Goal: Information Seeking & Learning: Learn about a topic

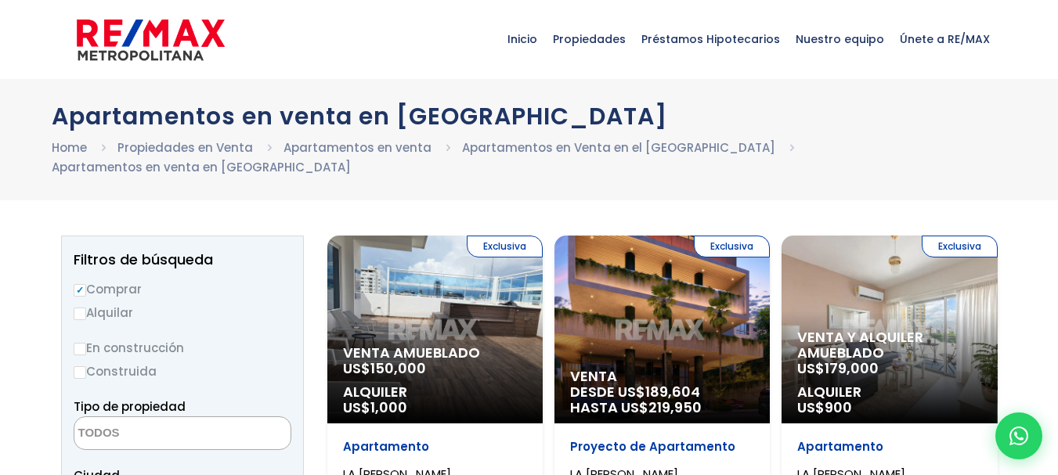
select select
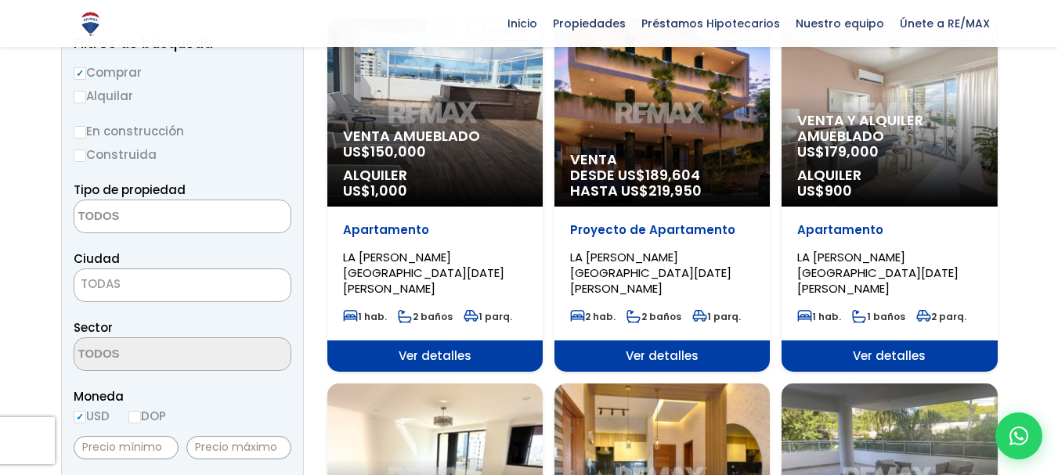
scroll to position [226, 0]
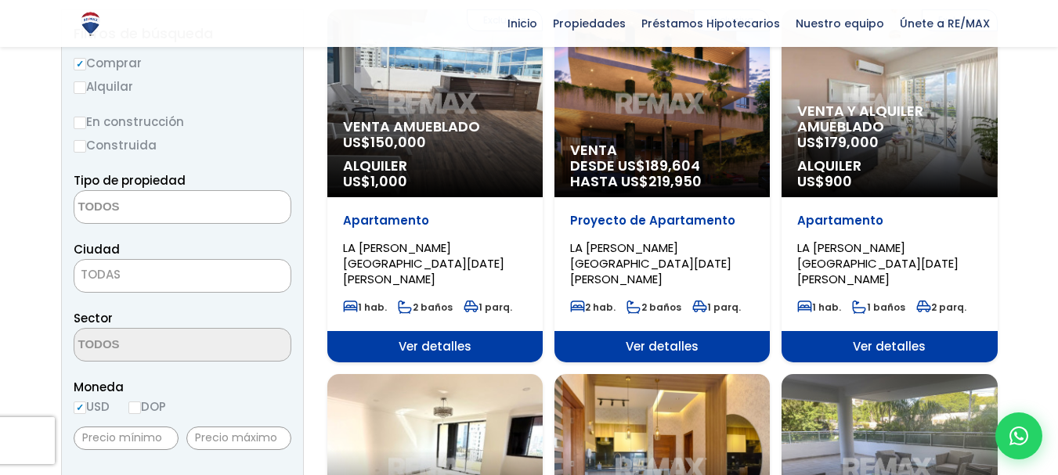
click at [692, 172] on span "219,950" at bounding box center [675, 182] width 53 height 20
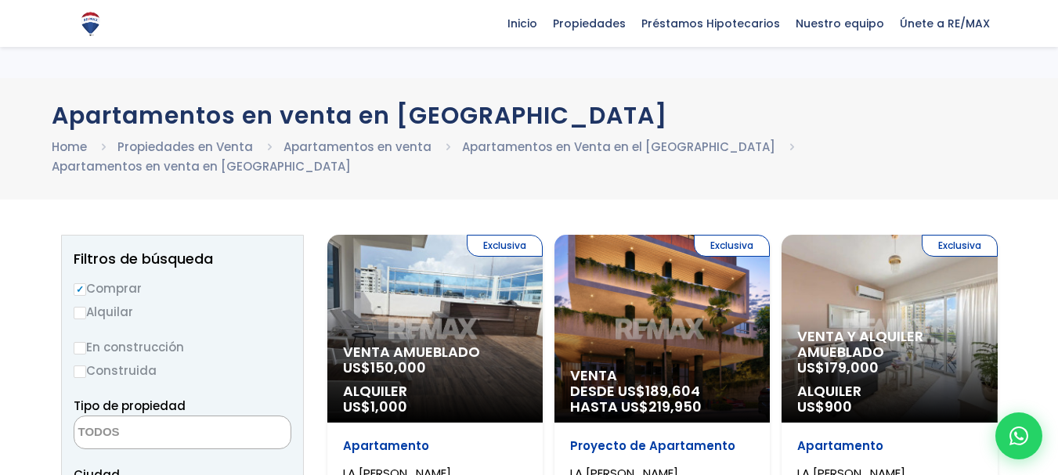
select select
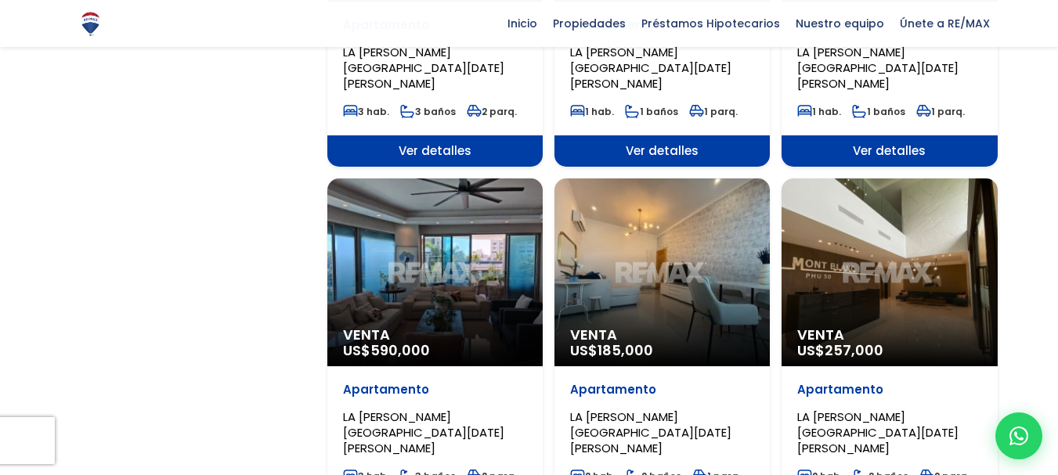
scroll to position [1506, 0]
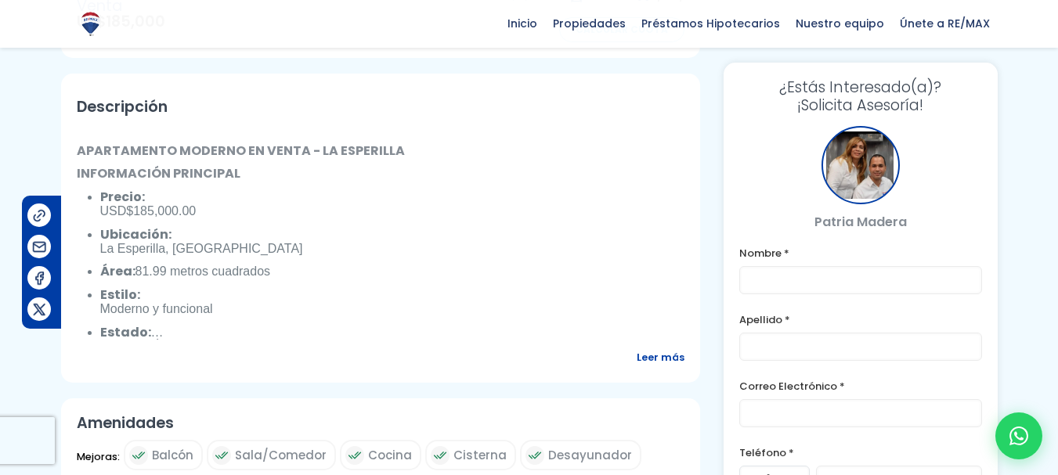
scroll to position [488, 0]
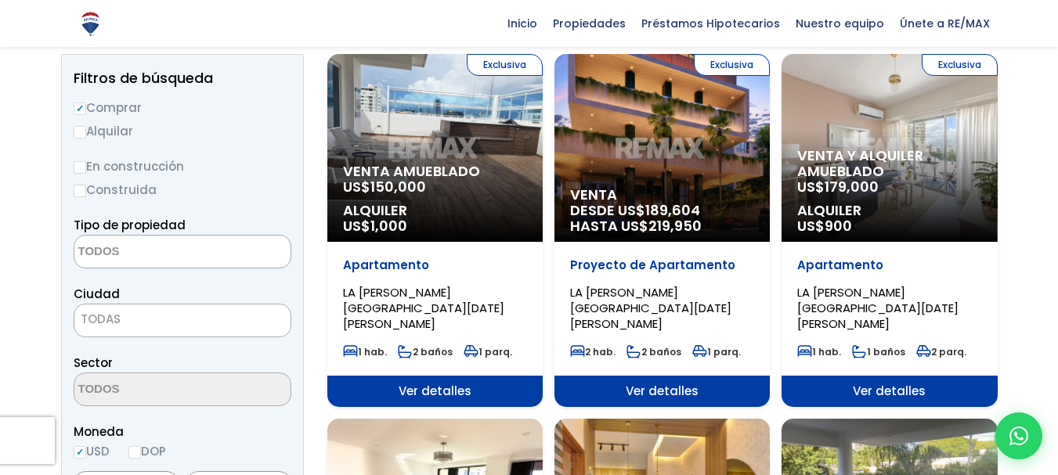
scroll to position [146, 0]
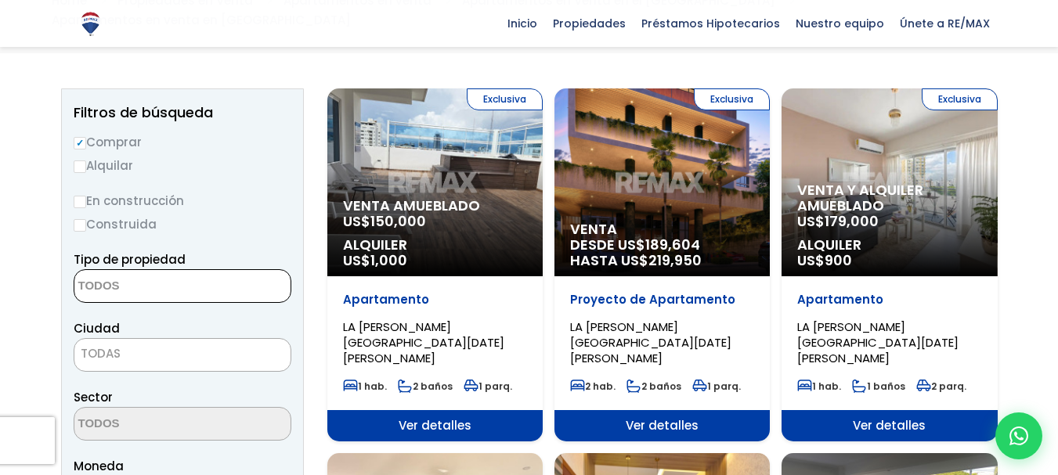
click at [157, 270] on textarea "Search" at bounding box center [150, 287] width 152 height 34
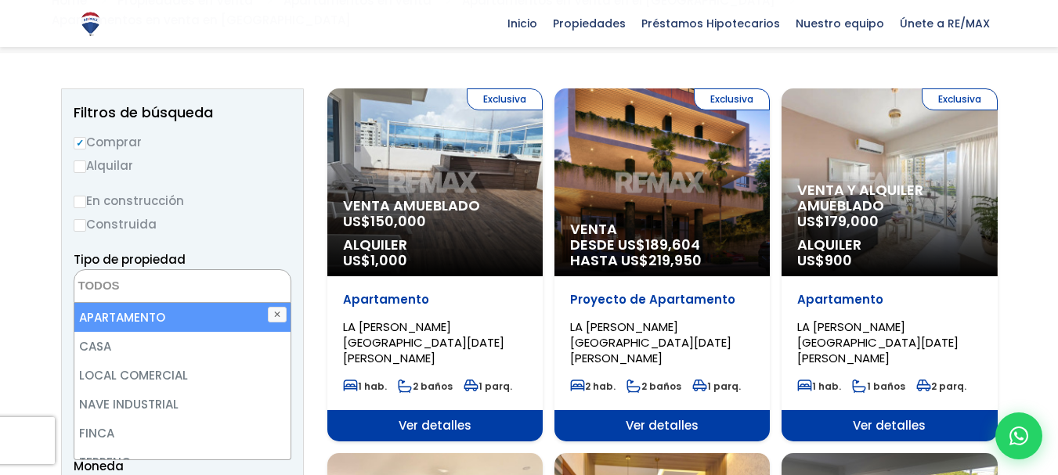
click at [144, 303] on li "APARTAMENTO" at bounding box center [182, 317] width 216 height 29
select select "apartment"
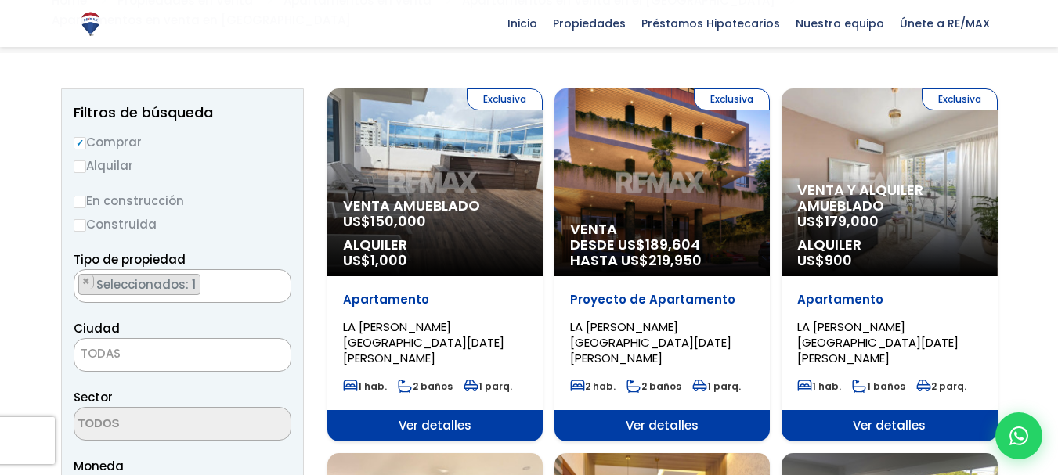
click at [110, 345] on span "TODAS" at bounding box center [101, 353] width 40 height 16
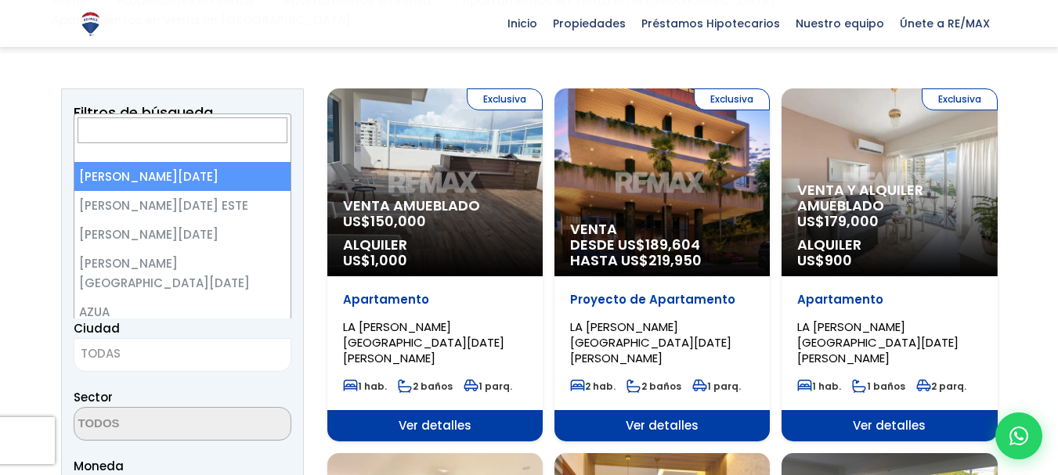
select select "1"
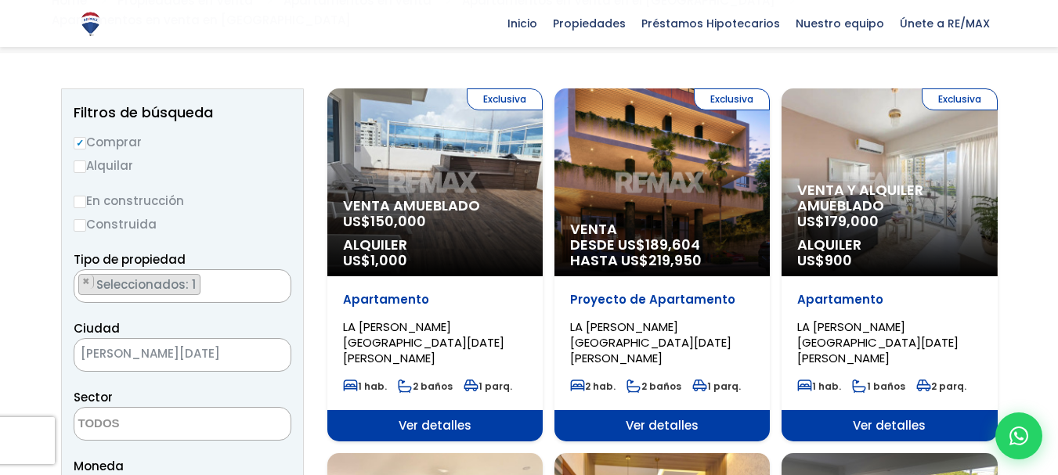
click at [126, 408] on textarea "Search" at bounding box center [150, 425] width 152 height 34
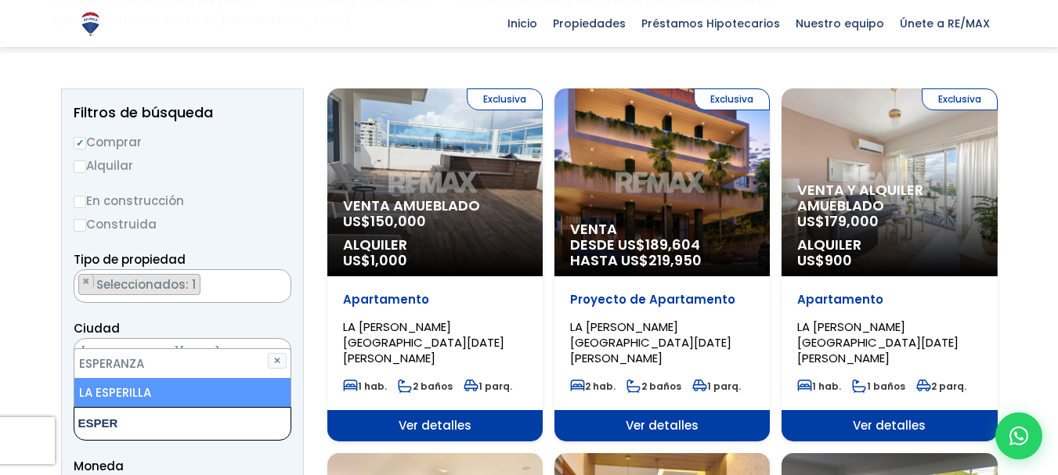
type textarea "ESPER"
click at [175, 378] on li "LA ESPERILLA" at bounding box center [182, 392] width 216 height 29
select select "180"
click at [184, 457] on span "Moneda" at bounding box center [183, 467] width 218 height 20
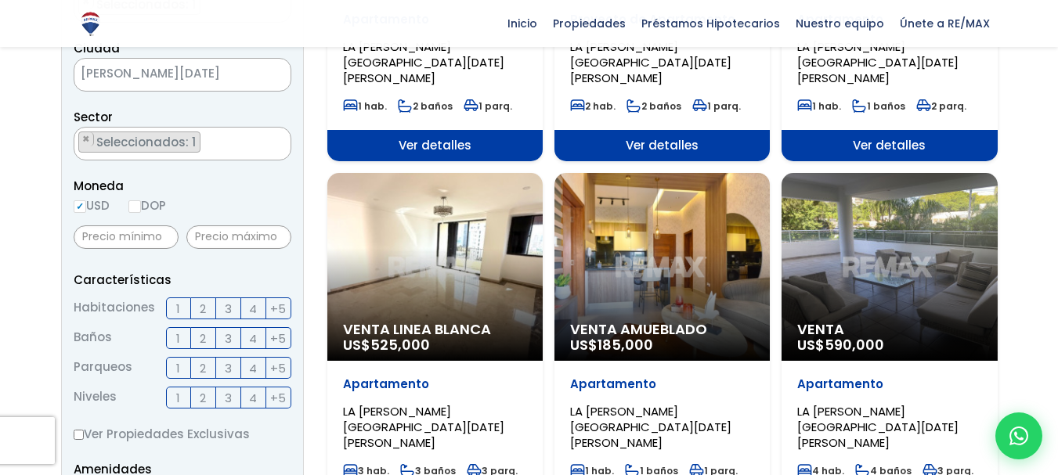
scroll to position [432, 0]
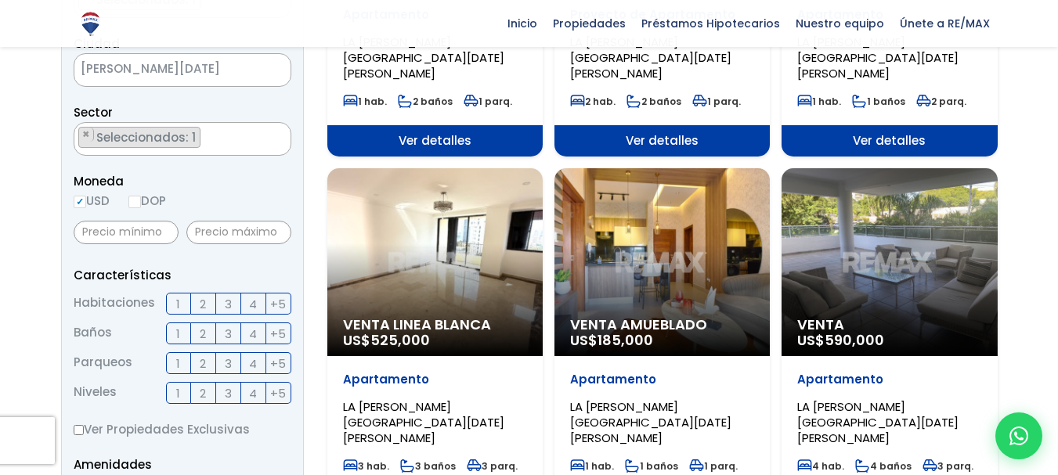
click at [139, 196] on input "DOP" at bounding box center [134, 202] width 13 height 13
radio input "true"
click at [230, 295] on span "3" at bounding box center [228, 305] width 7 height 20
click at [0, 0] on input "3" at bounding box center [0, 0] width 0 height 0
click at [203, 324] on span "2" at bounding box center [203, 334] width 6 height 20
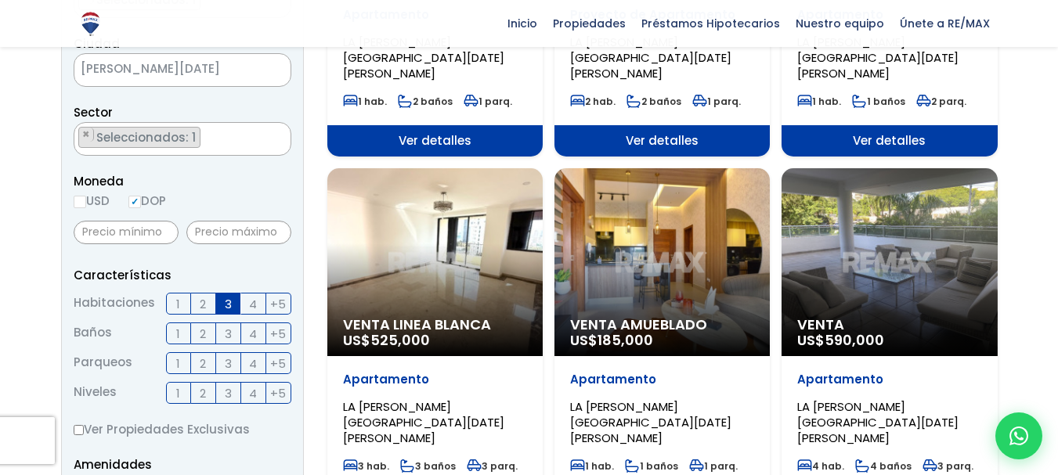
click at [0, 0] on input "2" at bounding box center [0, 0] width 0 height 0
click at [179, 354] on span "1" at bounding box center [178, 364] width 4 height 20
click at [0, 0] on input "1" at bounding box center [0, 0] width 0 height 0
click at [208, 384] on label "2" at bounding box center [203, 393] width 25 height 22
click at [0, 0] on input "2" at bounding box center [0, 0] width 0 height 0
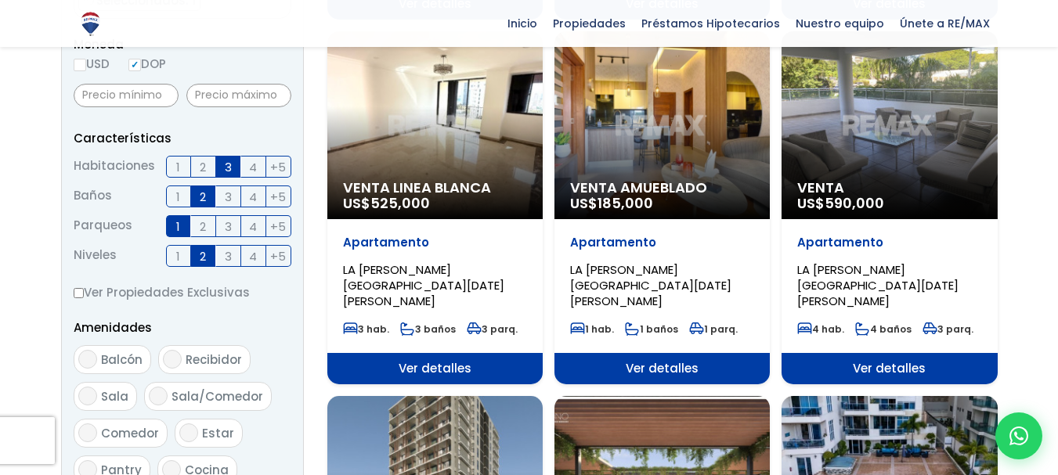
scroll to position [588, 0]
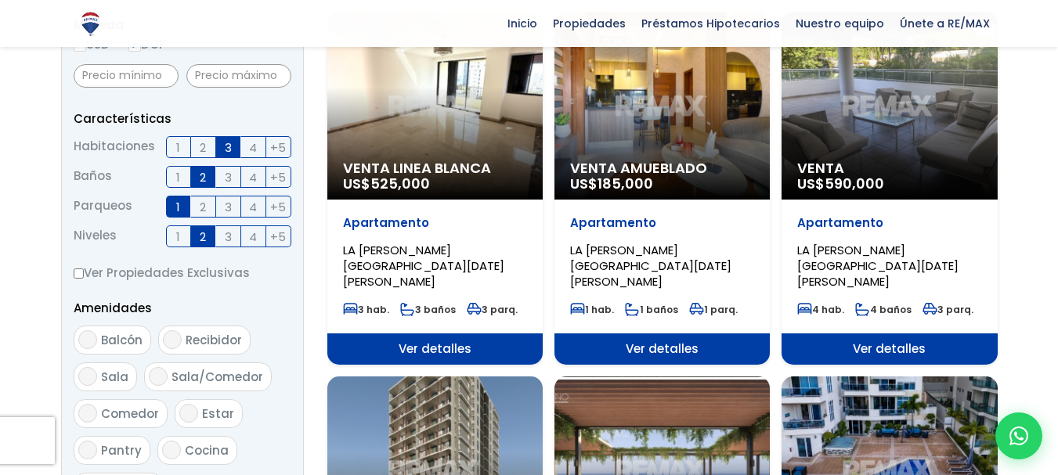
click at [80, 269] on input "Ver Propiedades Exclusivas" at bounding box center [79, 274] width 10 height 10
checkbox input "true"
click at [86, 331] on input "Balcón" at bounding box center [87, 340] width 19 height 19
checkbox input "true"
click at [85, 367] on input "Sala" at bounding box center [87, 376] width 19 height 19
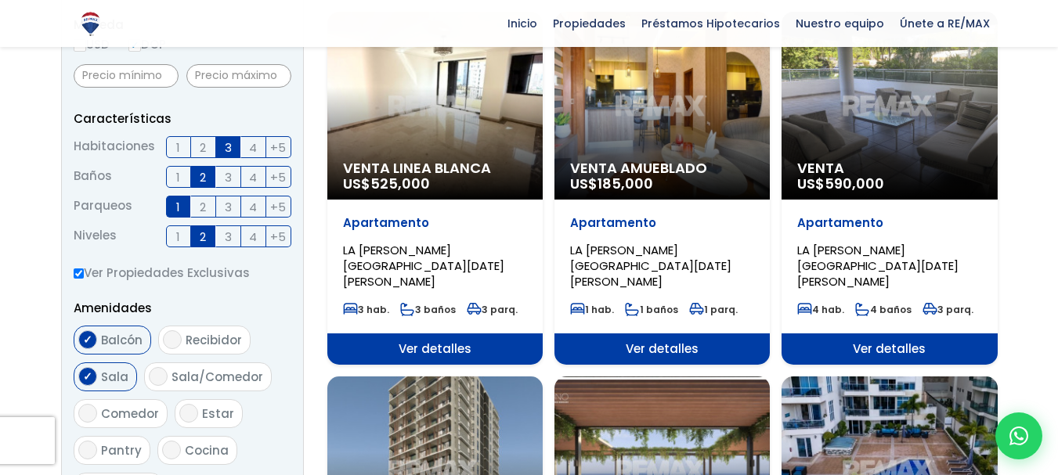
click at [89, 367] on input "Sala" at bounding box center [87, 376] width 19 height 19
checkbox input "false"
click at [163, 367] on input "Sala/Comedor" at bounding box center [158, 376] width 19 height 19
checkbox input "true"
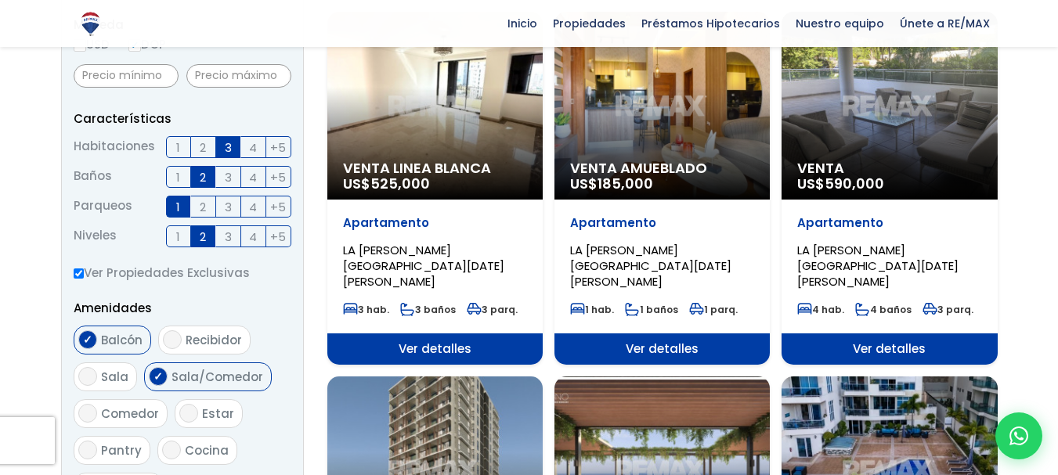
click at [85, 404] on input "Comedor" at bounding box center [87, 413] width 19 height 19
checkbox input "true"
click at [156, 367] on input "Sala/Comedor" at bounding box center [158, 376] width 19 height 19
checkbox input "false"
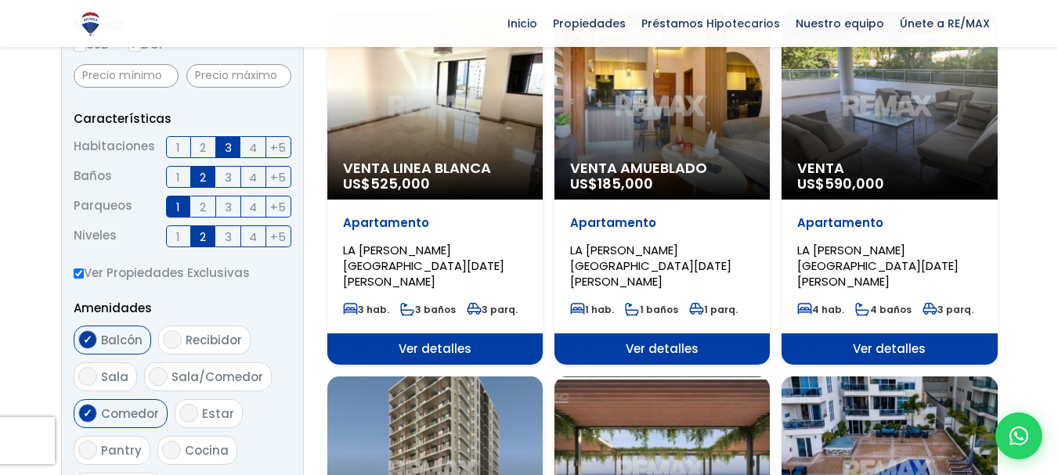
click at [88, 404] on input "Comedor" at bounding box center [87, 413] width 19 height 19
checkbox input "false"
click at [160, 367] on input "Sala/Comedor" at bounding box center [158, 376] width 19 height 19
checkbox input "true"
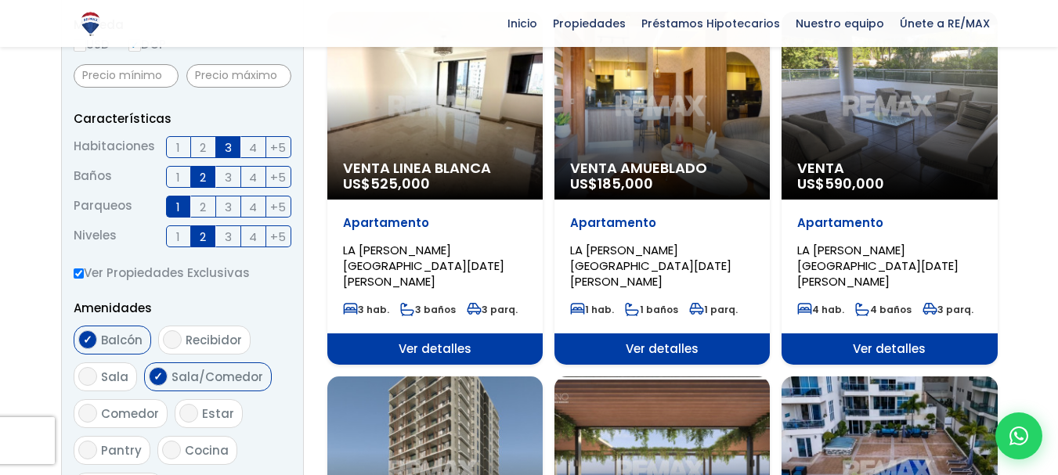
click at [187, 443] on span "Cocina" at bounding box center [207, 451] width 44 height 16
click at [181, 441] on input "Cocina" at bounding box center [171, 450] width 19 height 19
checkbox input "true"
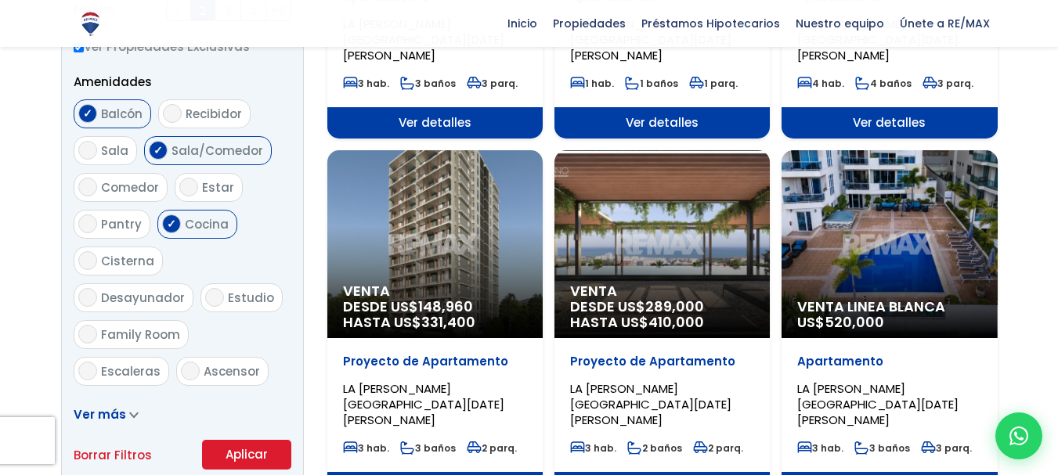
scroll to position [824, 0]
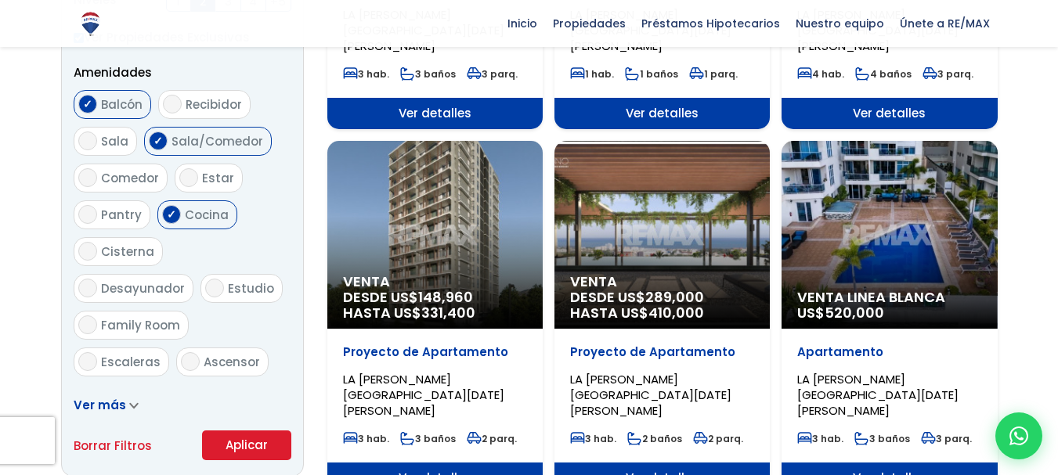
click at [96, 242] on input "Cisterna" at bounding box center [87, 251] width 19 height 19
checkbox input "true"
click at [190, 274] on label "Desayunador" at bounding box center [134, 288] width 120 height 29
click at [97, 279] on input "Desayunador" at bounding box center [87, 288] width 19 height 19
checkbox input "true"
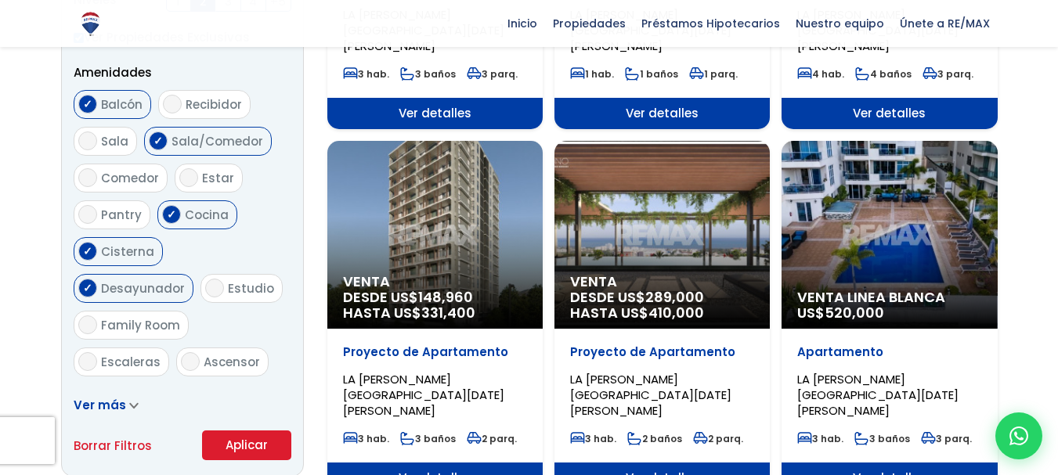
click at [86, 352] on input "Escaleras" at bounding box center [87, 361] width 19 height 19
checkbox input "true"
click at [254, 431] on button "Aplicar" at bounding box center [246, 446] width 89 height 30
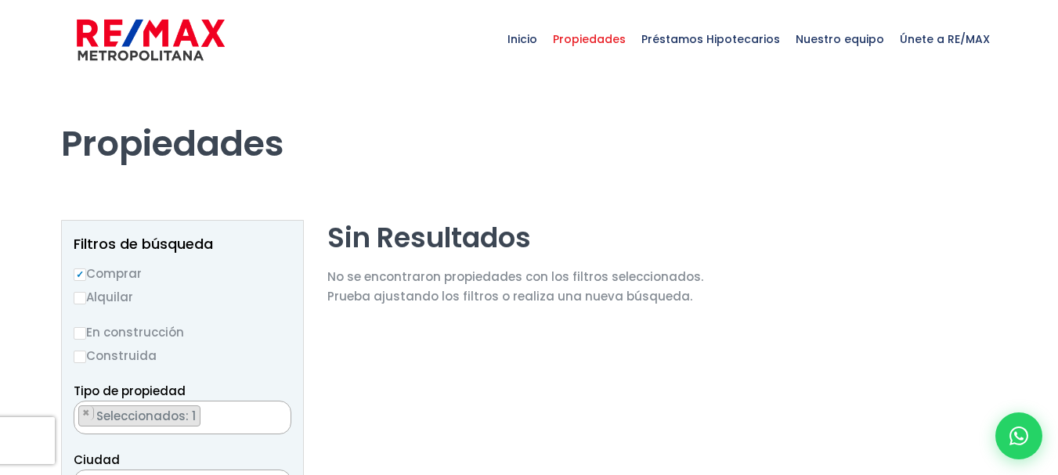
select select "180"
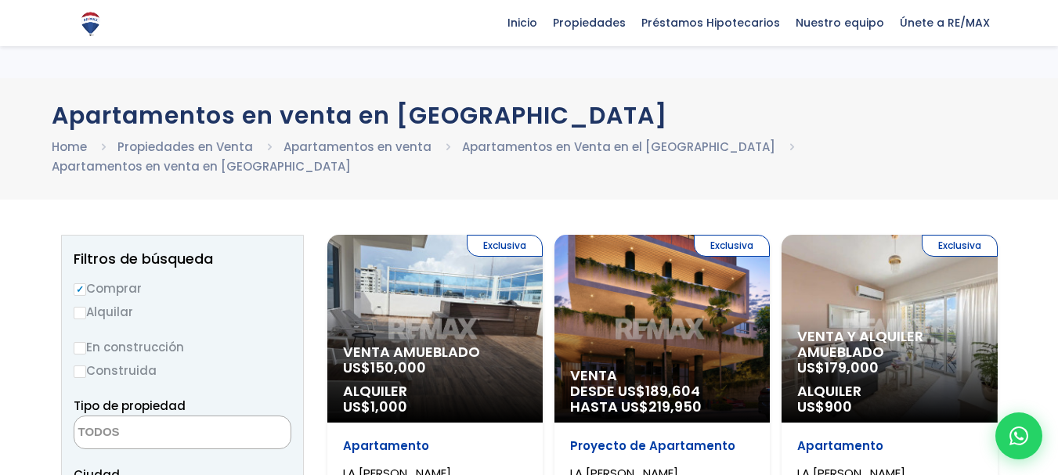
select select "1"
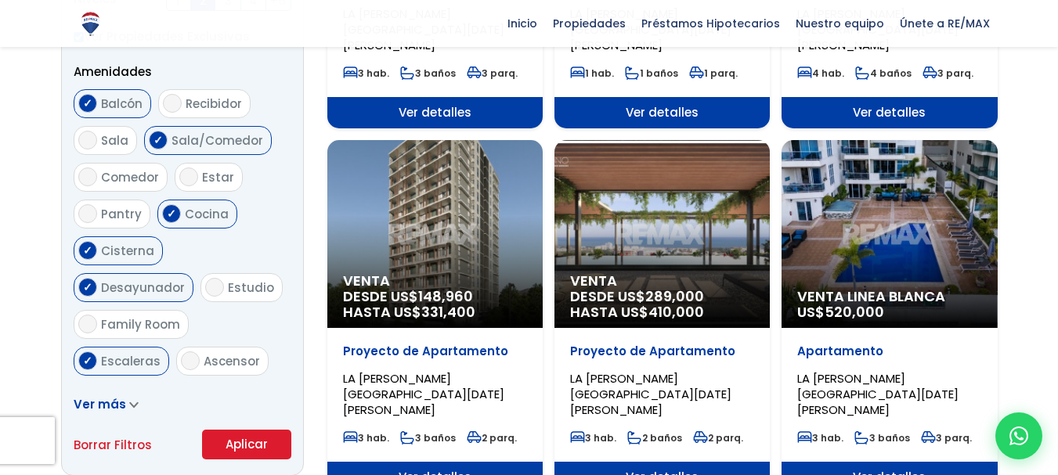
scroll to position [824, 0]
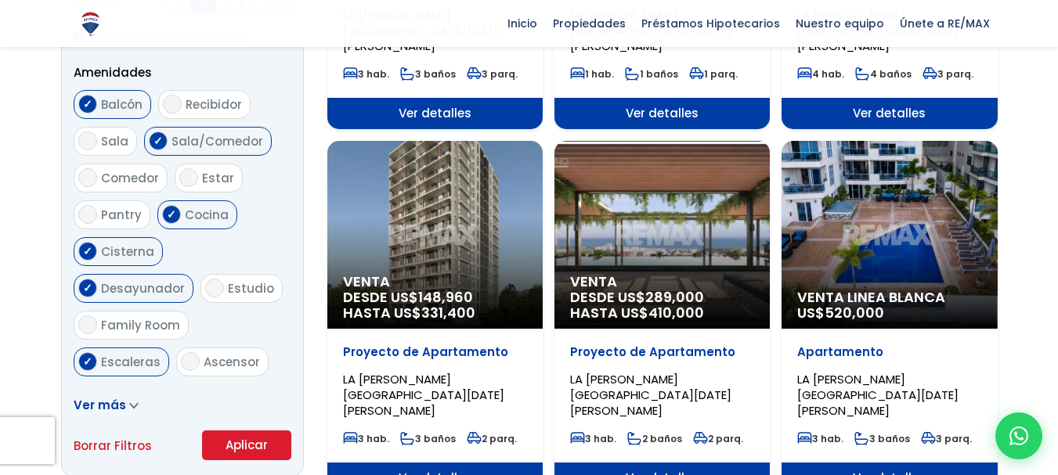
click at [190, 352] on input "Ascensor" at bounding box center [190, 361] width 19 height 19
checkbox input "true"
click at [84, 352] on input "Escaleras" at bounding box center [87, 361] width 19 height 19
checkbox input "false"
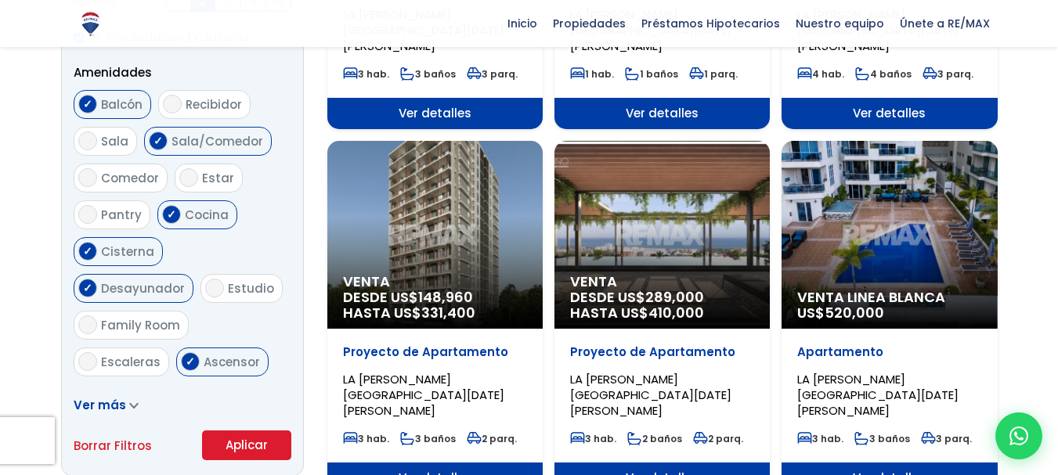
click at [222, 431] on button "Aplicar" at bounding box center [246, 446] width 89 height 30
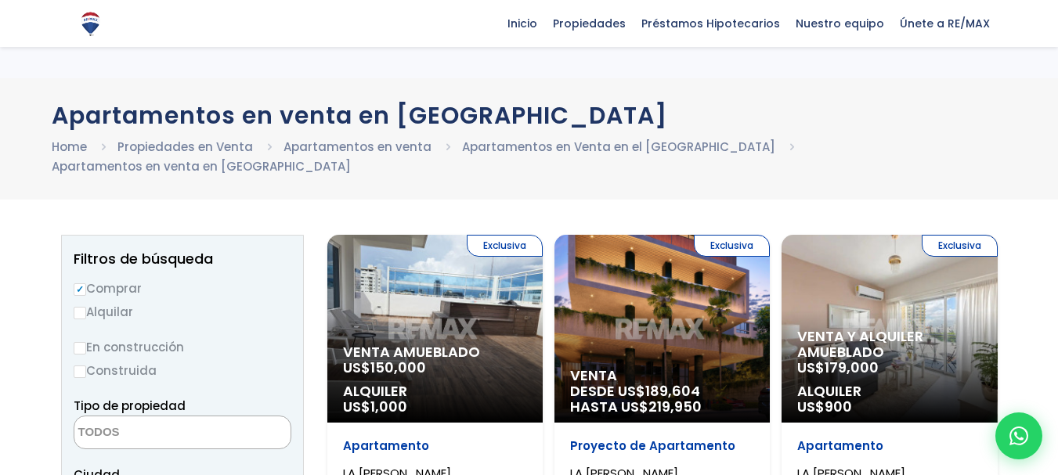
select select "1"
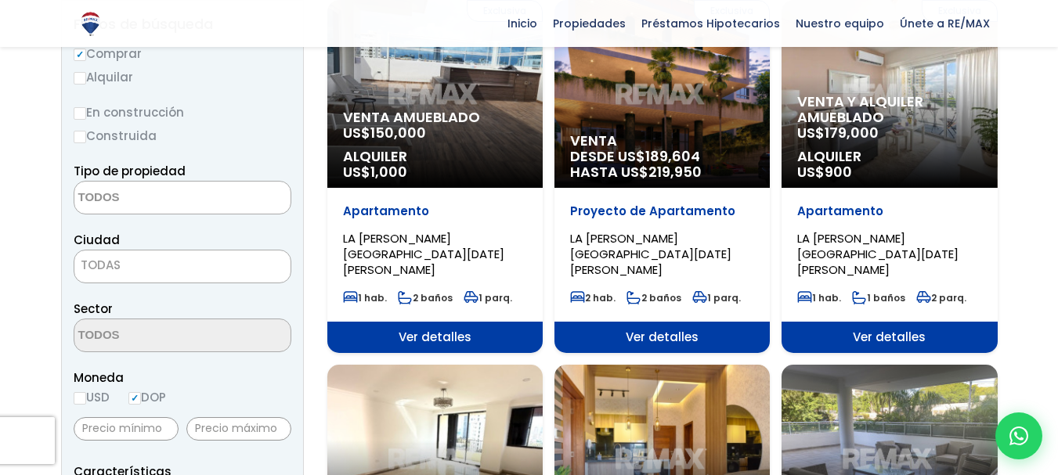
scroll to position [255, 0]
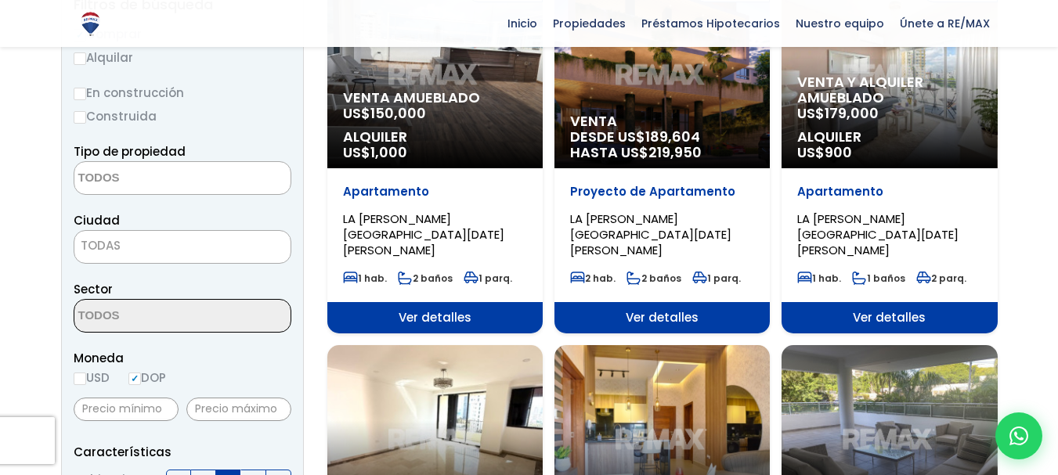
click at [81, 373] on input "USD" at bounding box center [80, 379] width 13 height 13
radio input "true"
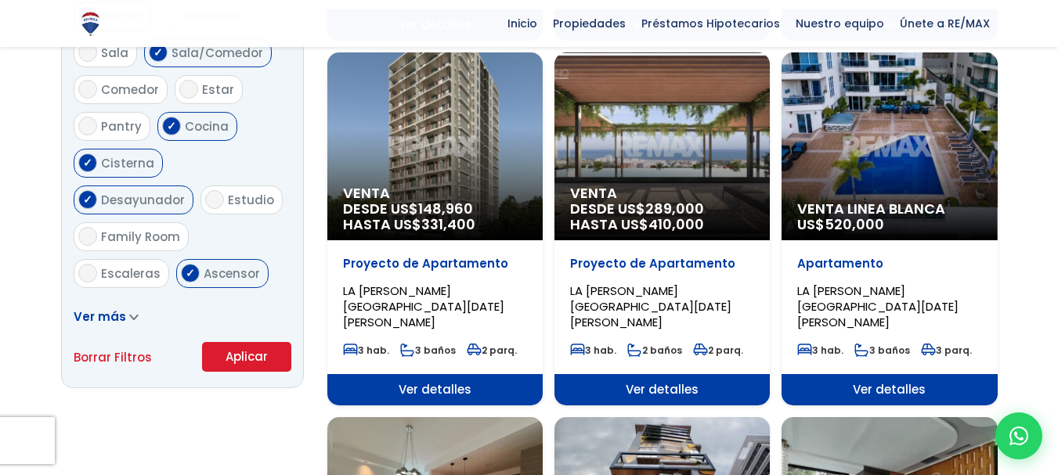
scroll to position [922, 0]
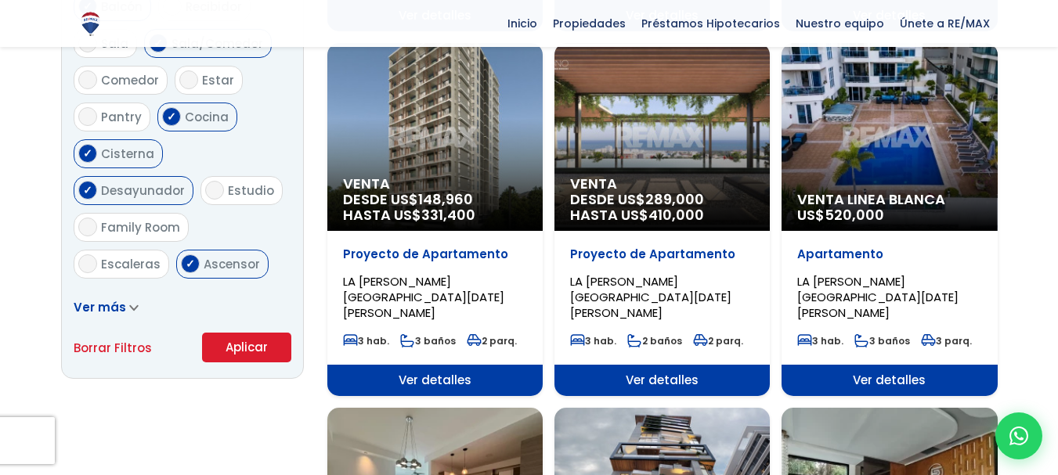
click at [122, 256] on span "Escaleras" at bounding box center [131, 264] width 60 height 16
click at [97, 255] on input "Escaleras" at bounding box center [87, 264] width 19 height 19
checkbox input "true"
click at [185, 255] on input "Ascensor" at bounding box center [190, 264] width 19 height 19
checkbox input "false"
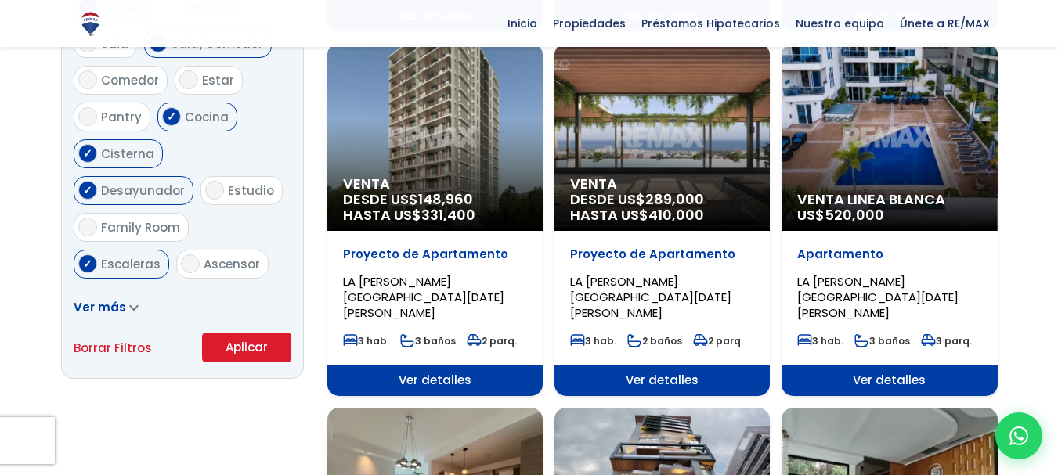
click at [235, 333] on button "Aplicar" at bounding box center [246, 348] width 89 height 30
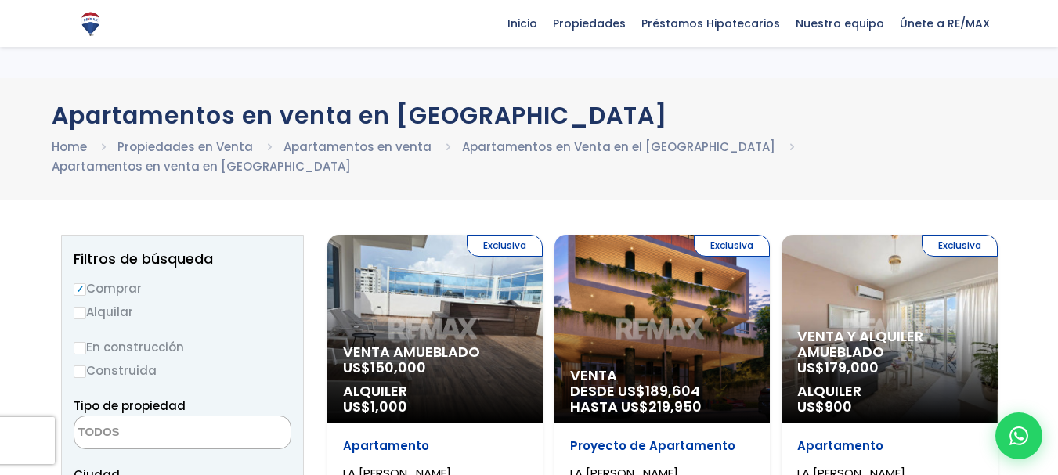
select select "1"
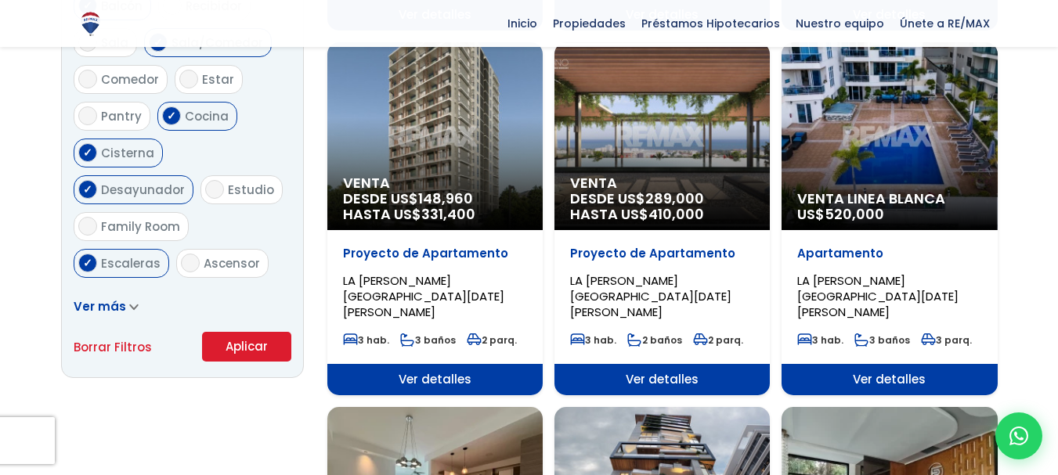
scroll to position [922, 0]
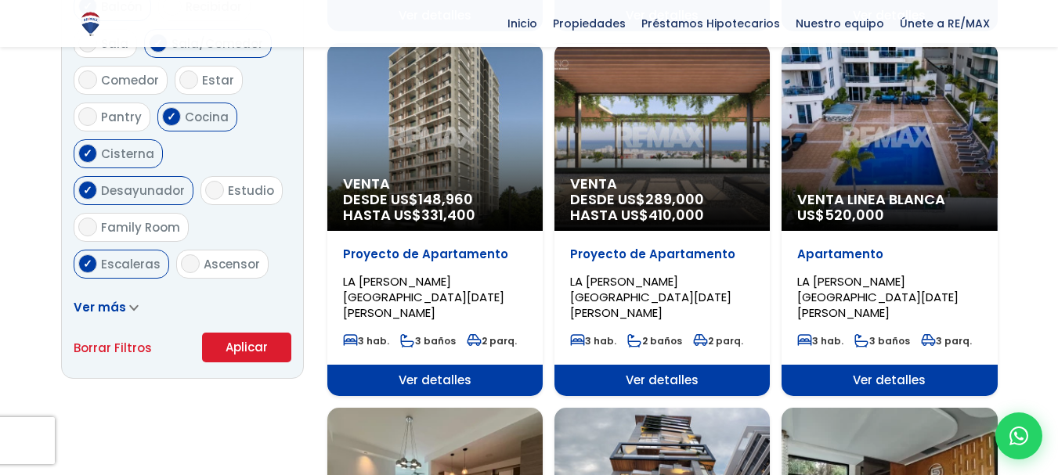
click at [187, 255] on input "Ascensor" at bounding box center [190, 264] width 19 height 19
checkbox input "true"
click at [257, 333] on button "Aplicar" at bounding box center [246, 348] width 89 height 30
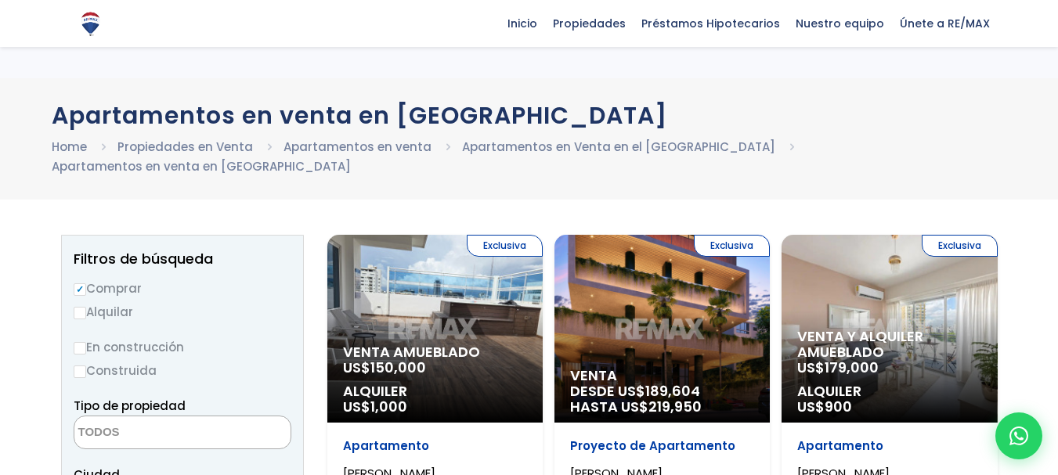
select select "1"
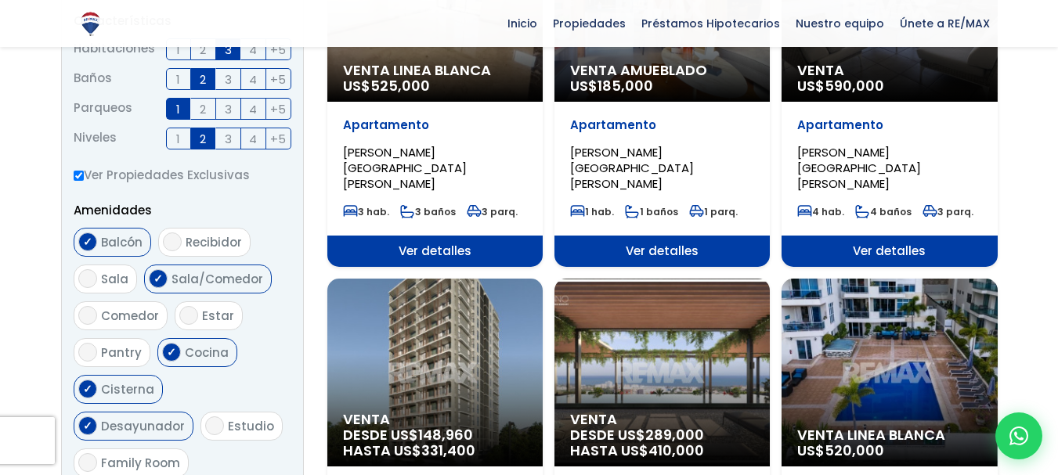
scroll to position [681, 0]
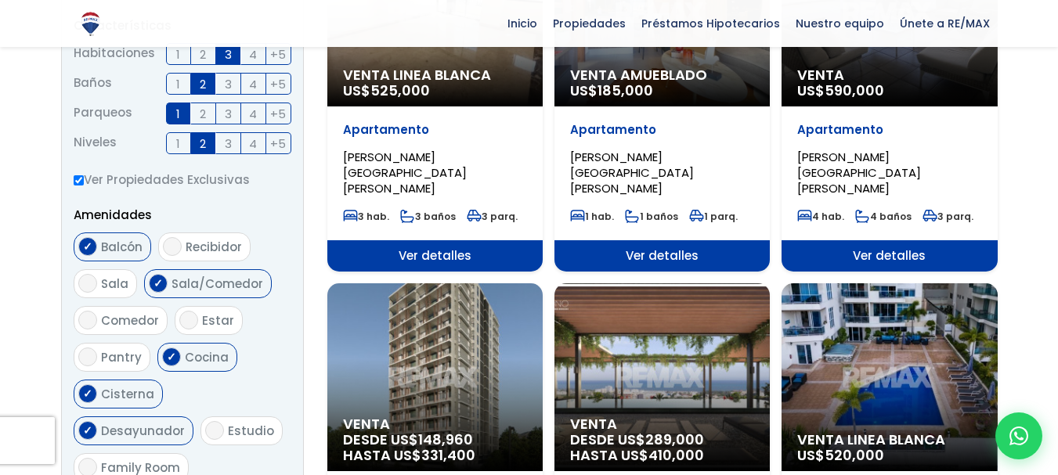
click at [81, 274] on input "Sala" at bounding box center [87, 283] width 19 height 19
checkbox input "true"
click at [85, 311] on input "Comedor" at bounding box center [87, 320] width 19 height 19
checkbox input "true"
click at [155, 274] on input "Sala/Comedor" at bounding box center [158, 283] width 19 height 19
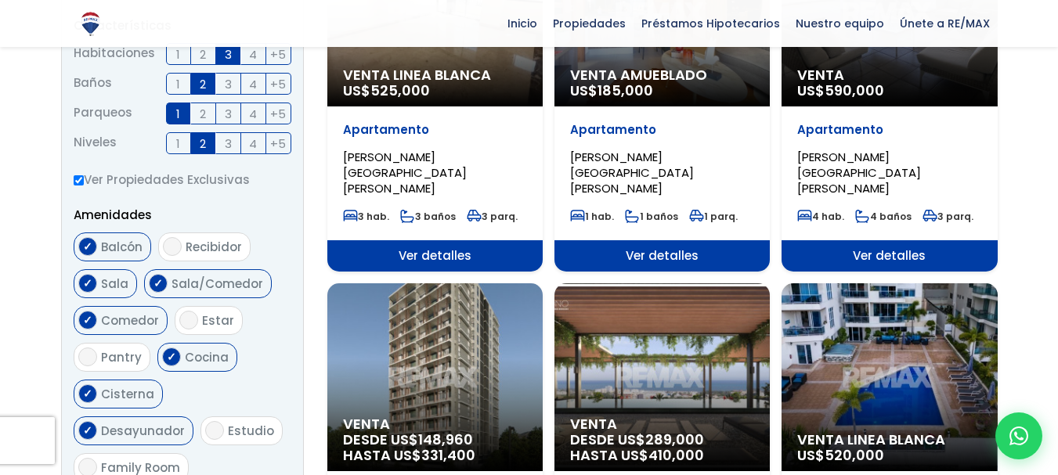
checkbox input "false"
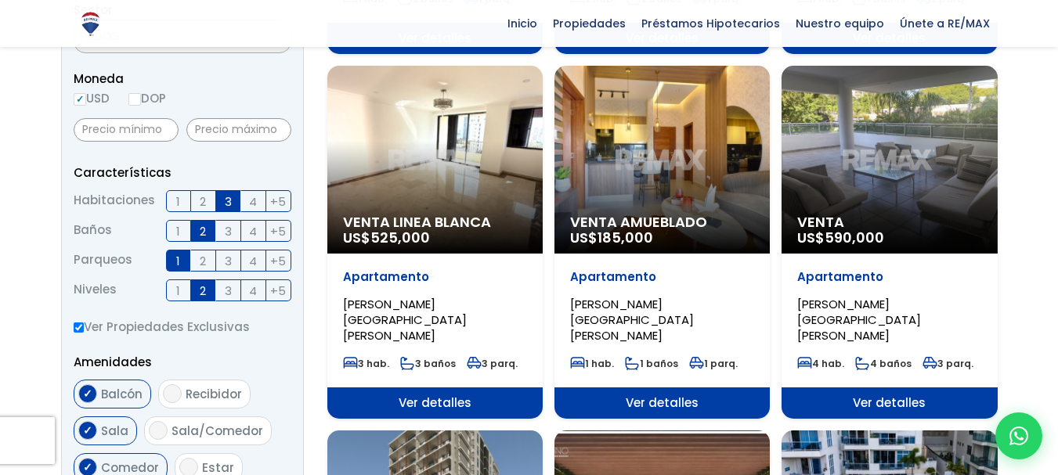
scroll to position [500, 0]
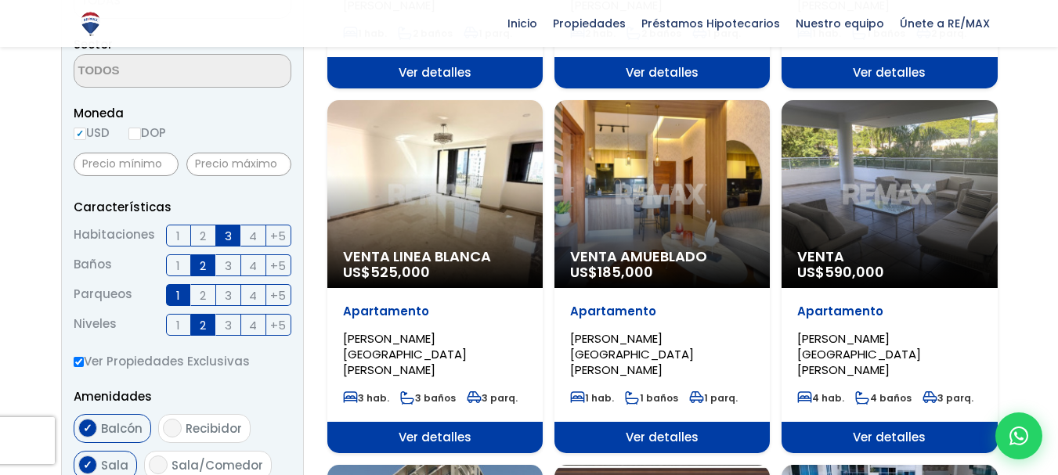
click at [203, 286] on span "2" at bounding box center [203, 296] width 6 height 20
click at [0, 0] on input "2" at bounding box center [0, 0] width 0 height 0
click at [177, 286] on span "1" at bounding box center [178, 296] width 4 height 20
click at [0, 0] on input "1" at bounding box center [0, 0] width 0 height 0
click at [181, 284] on label "1" at bounding box center [178, 295] width 25 height 22
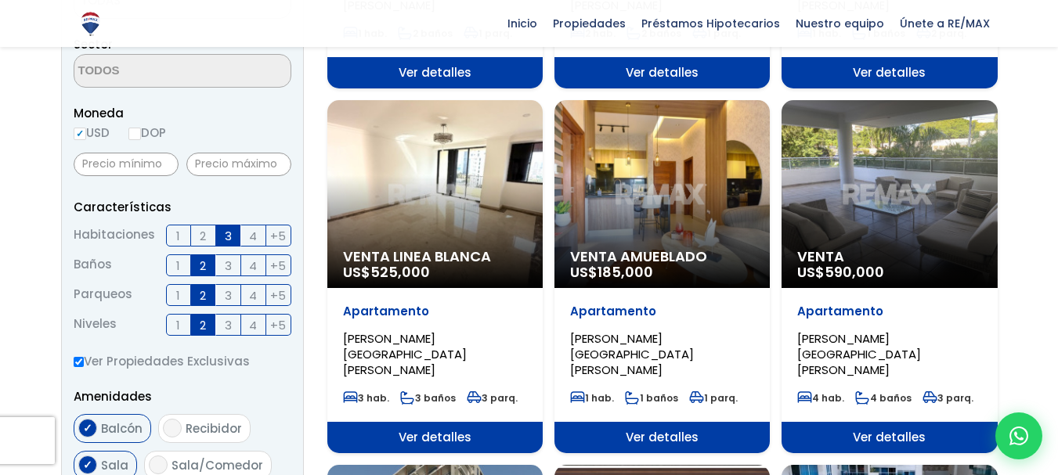
click at [0, 0] on input "1" at bounding box center [0, 0] width 0 height 0
click at [255, 316] on span "4" at bounding box center [253, 326] width 8 height 20
click at [0, 0] on input "4" at bounding box center [0, 0] width 0 height 0
click at [206, 316] on span "2" at bounding box center [203, 326] width 6 height 20
click at [0, 0] on input "2" at bounding box center [0, 0] width 0 height 0
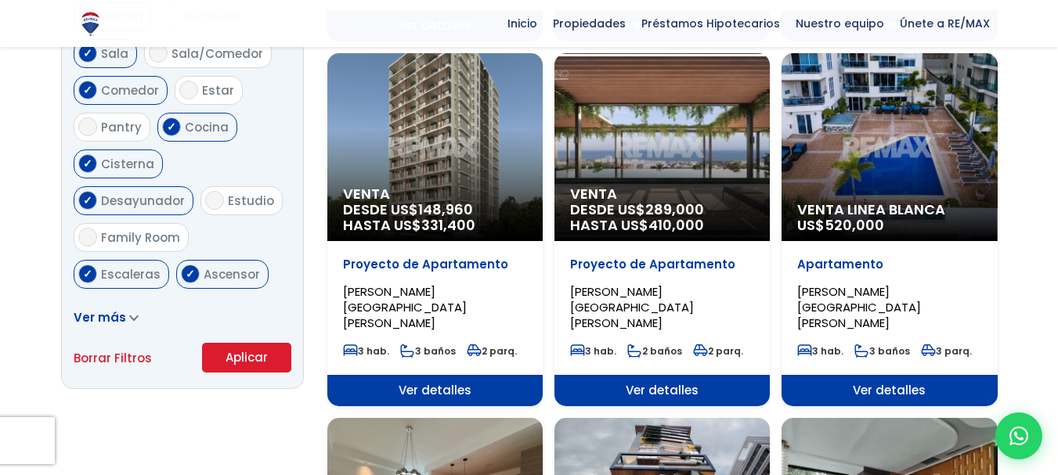
scroll to position [927, 0]
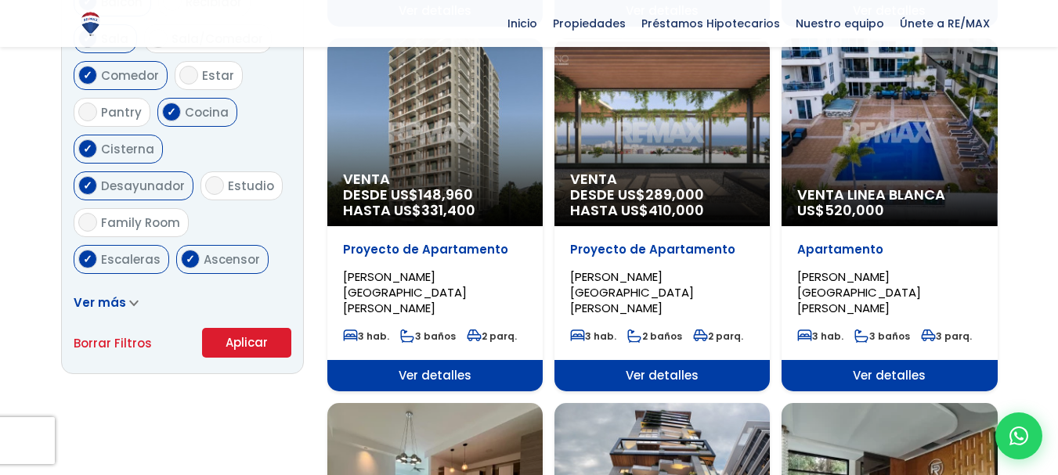
click at [240, 328] on button "Aplicar" at bounding box center [246, 343] width 89 height 30
